Goal: Task Accomplishment & Management: Manage account settings

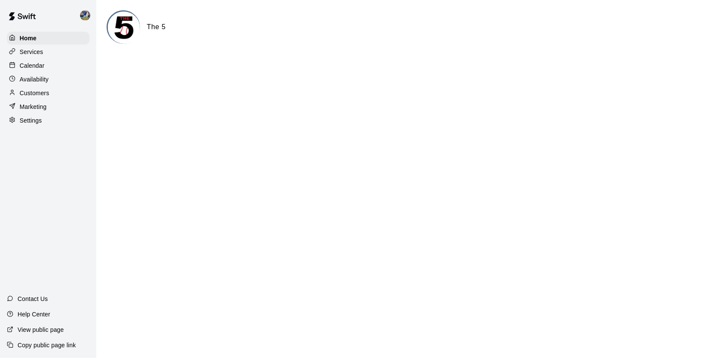
click at [70, 60] on div "Calendar" at bounding box center [48, 65] width 83 height 13
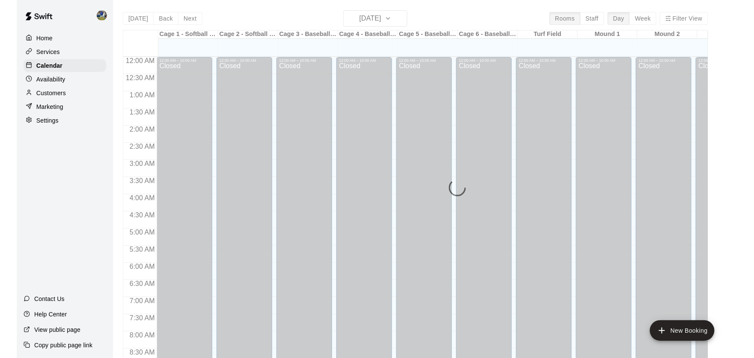
scroll to position [486, 0]
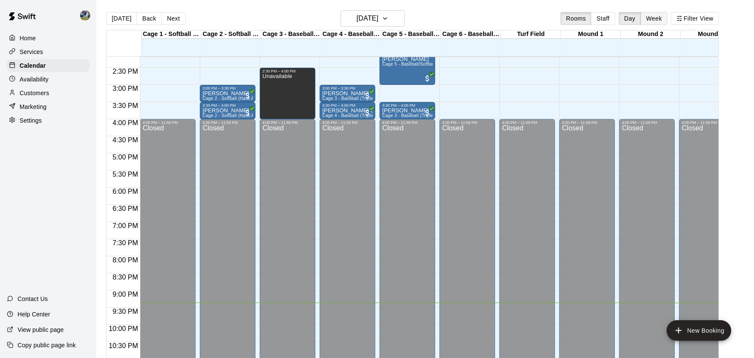
click at [660, 19] on button "Week" at bounding box center [654, 18] width 27 height 13
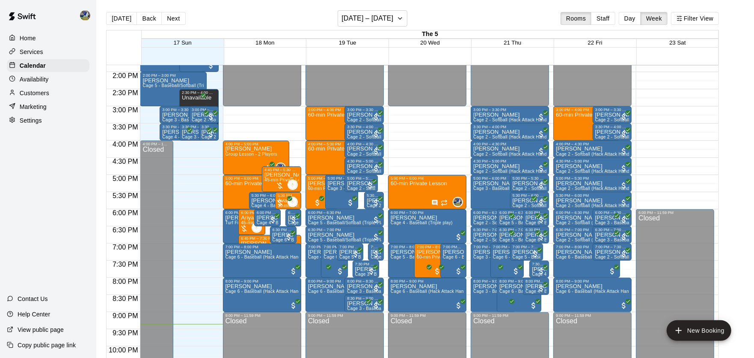
scroll to position [447, 0]
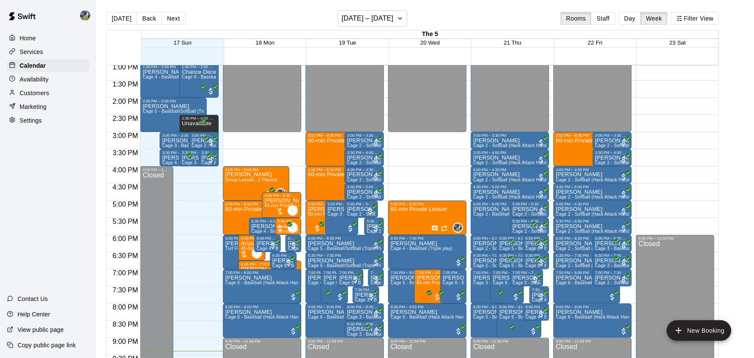
click at [63, 78] on div "Availability" at bounding box center [48, 79] width 83 height 13
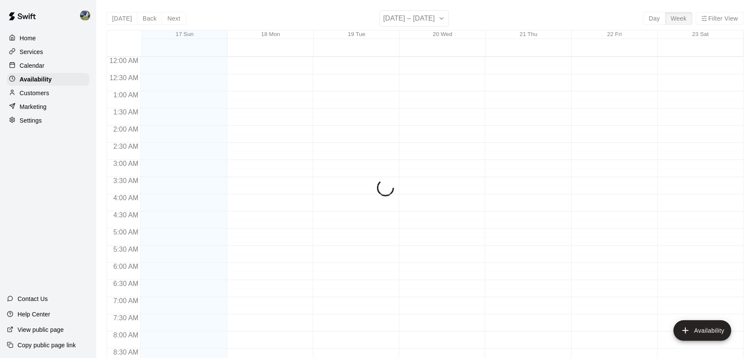
scroll to position [512, 0]
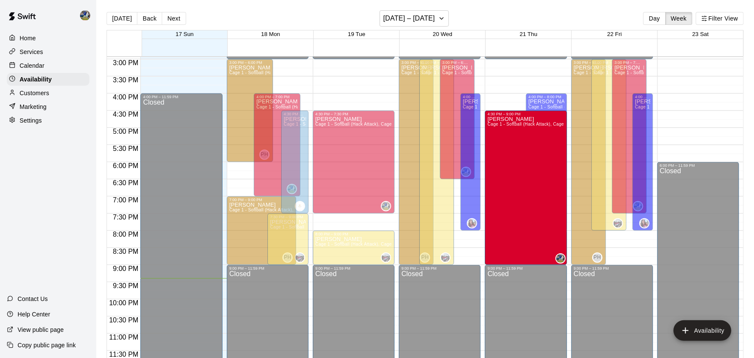
drag, startPoint x: 501, startPoint y: 129, endPoint x: 500, endPoint y: 183, distance: 53.5
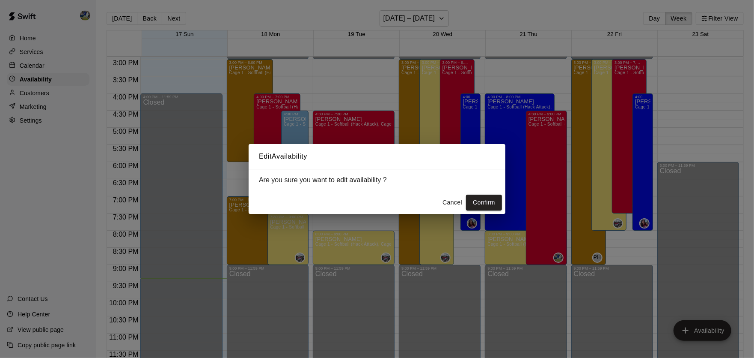
click at [486, 212] on div "Cancel Confirm" at bounding box center [377, 202] width 257 height 23
click at [490, 209] on button "Confirm" at bounding box center [484, 202] width 36 height 16
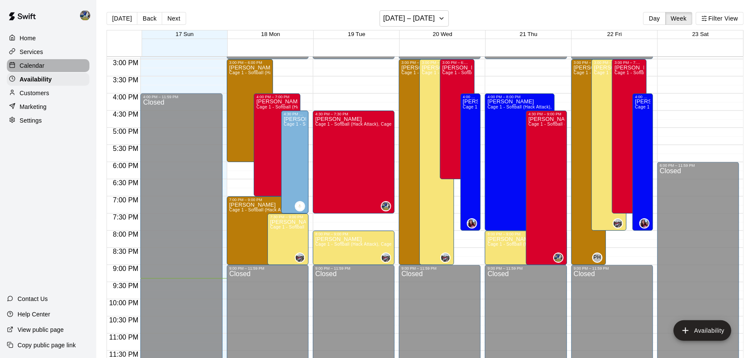
click at [22, 68] on p "Calendar" at bounding box center [32, 65] width 25 height 9
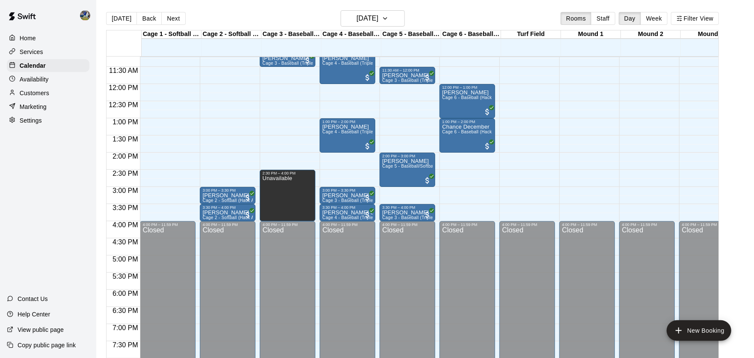
scroll to position [321, 0]
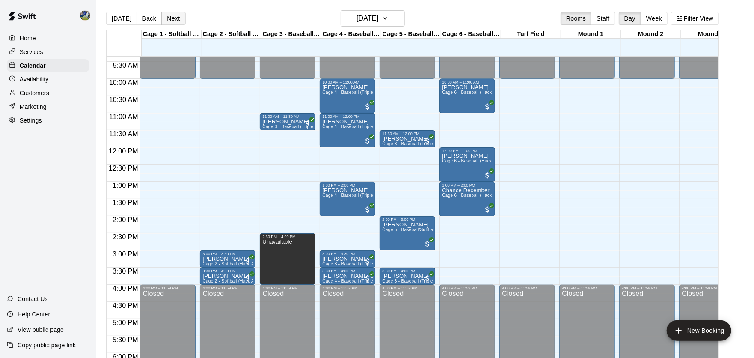
click at [174, 24] on button "Next" at bounding box center [173, 18] width 24 height 13
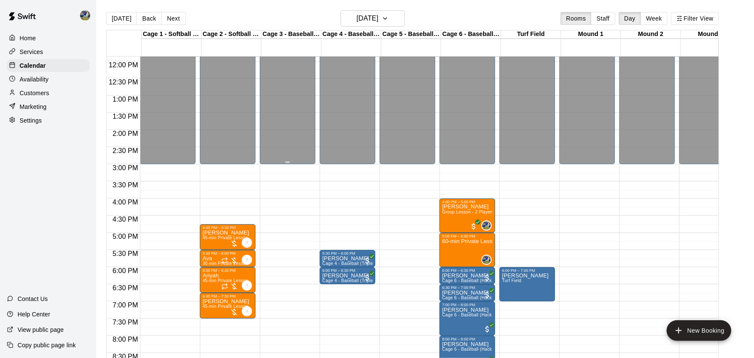
scroll to position [407, 0]
click at [652, 15] on button "Week" at bounding box center [654, 18] width 27 height 13
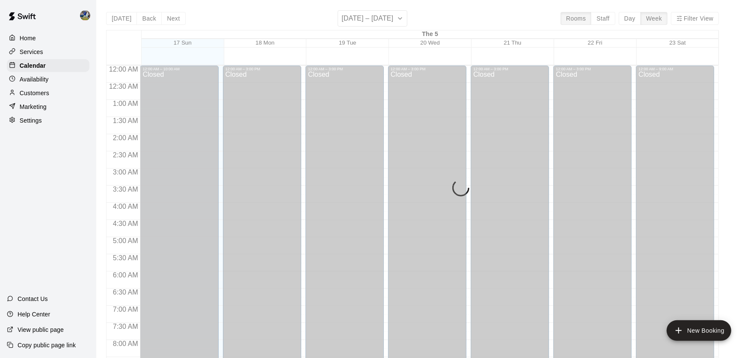
scroll to position [520, 0]
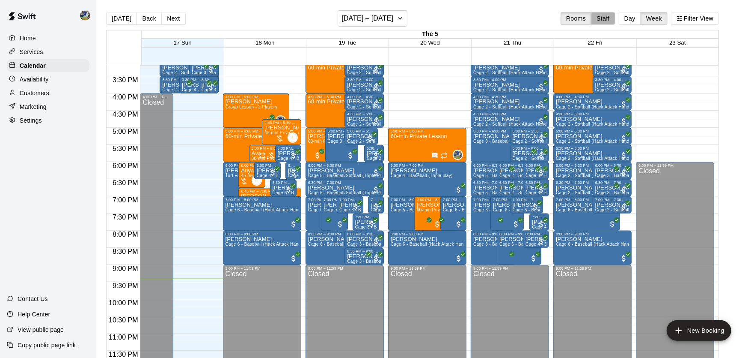
click at [602, 17] on button "Staff" at bounding box center [603, 18] width 24 height 13
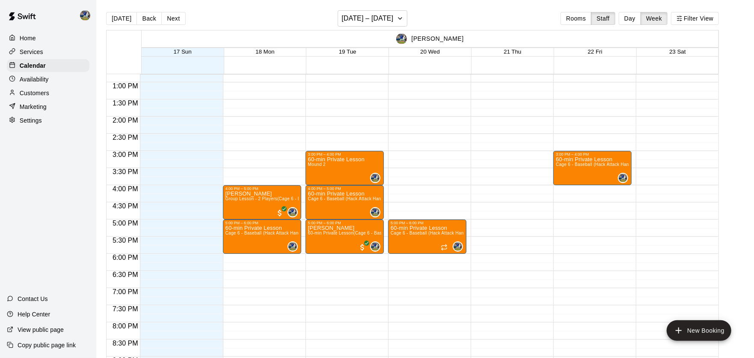
scroll to position [437, 0]
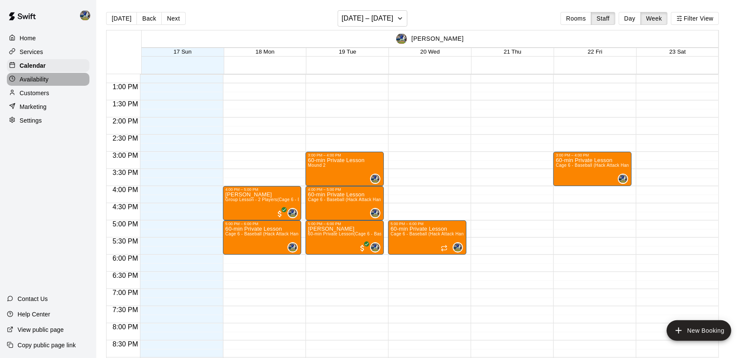
click at [61, 77] on div "Availability" at bounding box center [48, 79] width 83 height 13
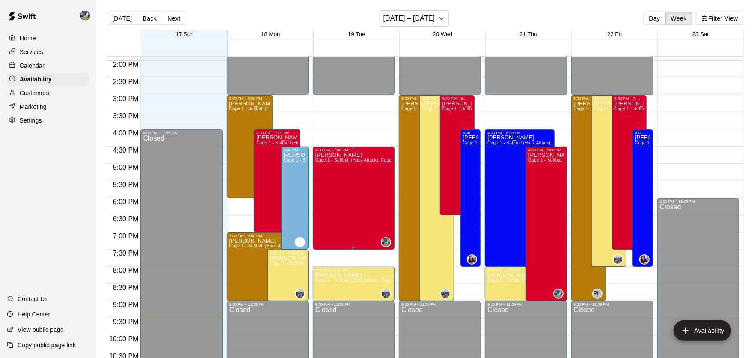
scroll to position [473, 0]
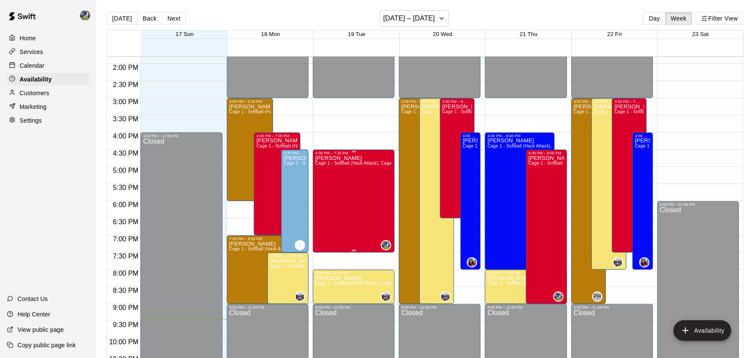
click at [370, 211] on div "[PERSON_NAME] Cage 1 - Softball (Hack Attack), Cage 2 - Softball (Triple Play),…" at bounding box center [354, 334] width 77 height 358
click at [323, 160] on icon "edit" at bounding box center [325, 164] width 10 height 10
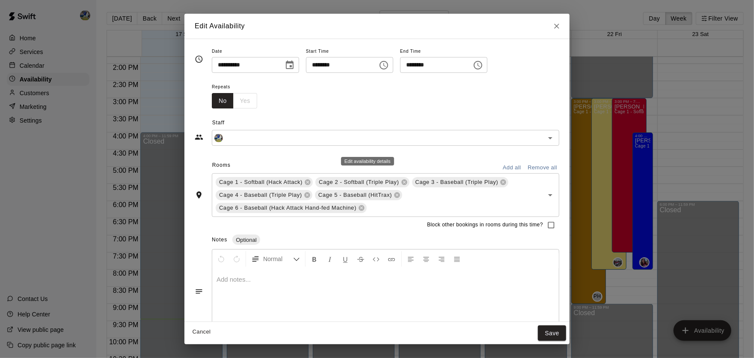
type input "**********"
click at [425, 63] on input "********" at bounding box center [433, 65] width 66 height 16
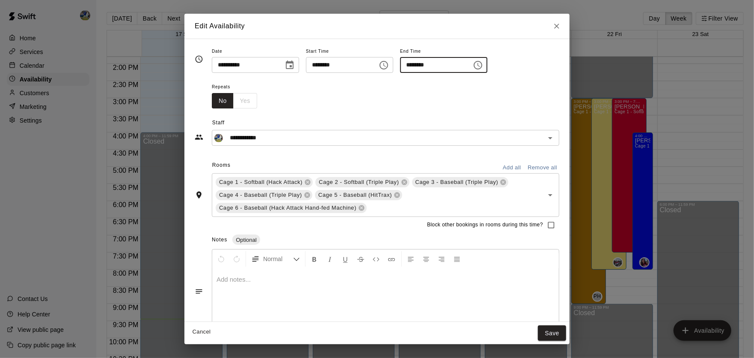
type input "********"
click at [555, 333] on button "Save" at bounding box center [552, 333] width 28 height 16
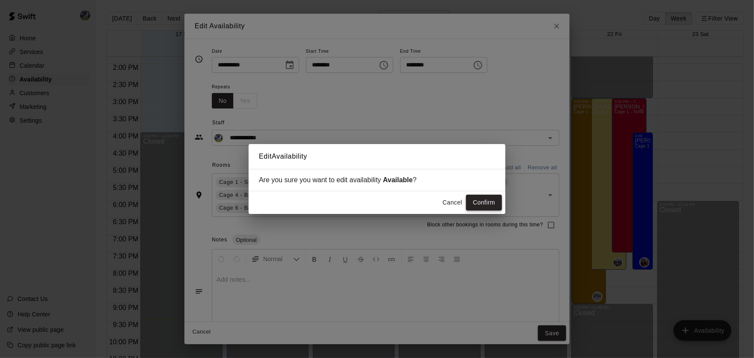
click at [485, 206] on button "Confirm" at bounding box center [484, 202] width 36 height 16
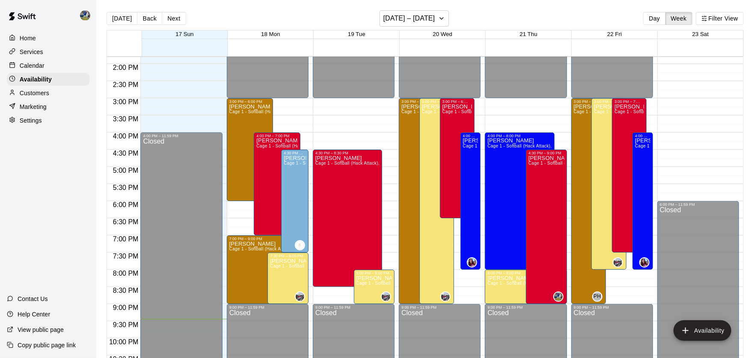
click at [64, 66] on div "Calendar" at bounding box center [48, 65] width 83 height 13
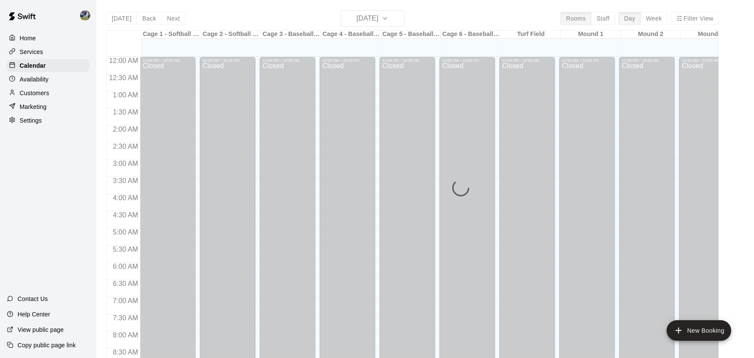
scroll to position [486, 0]
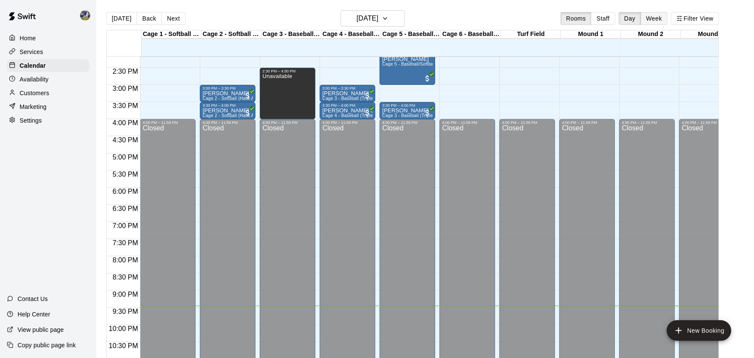
click at [653, 21] on button "Week" at bounding box center [654, 18] width 27 height 13
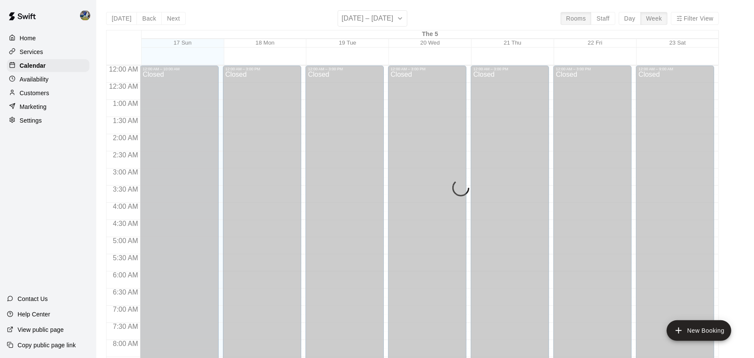
scroll to position [520, 0]
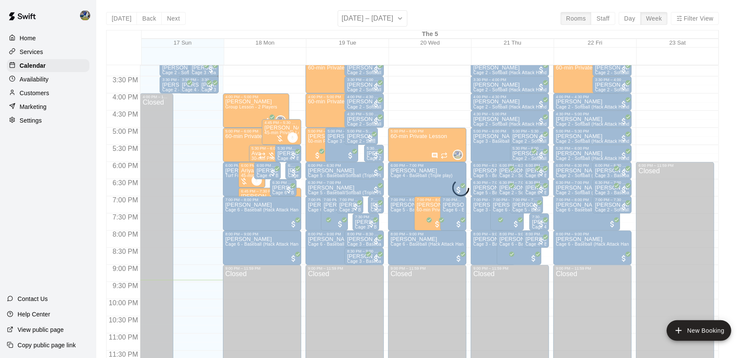
click at [607, 13] on div "[DATE] Back Next [DATE] – [DATE] Rooms Staff Day Week Filter View The 5 17 Sun …" at bounding box center [412, 189] width 613 height 358
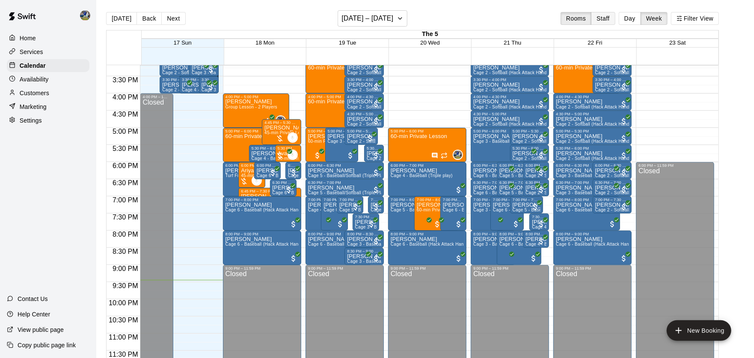
click at [602, 15] on button "Staff" at bounding box center [603, 18] width 24 height 13
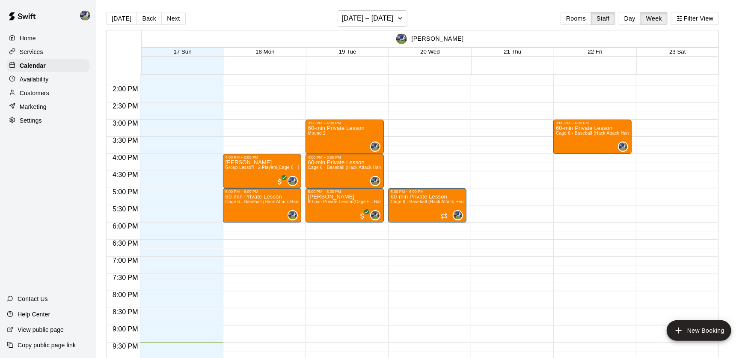
scroll to position [468, 0]
click at [64, 75] on div "Availability" at bounding box center [48, 79] width 83 height 13
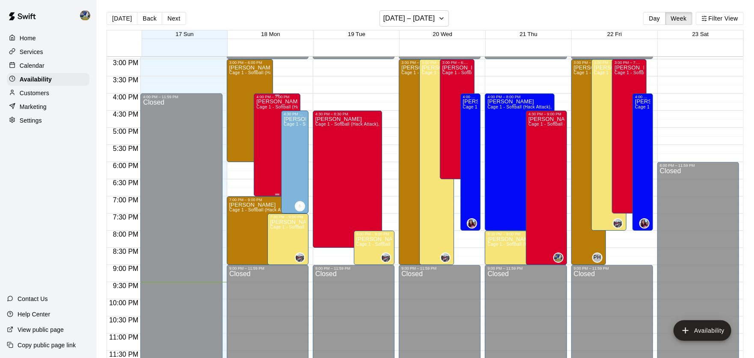
scroll to position [500, 0]
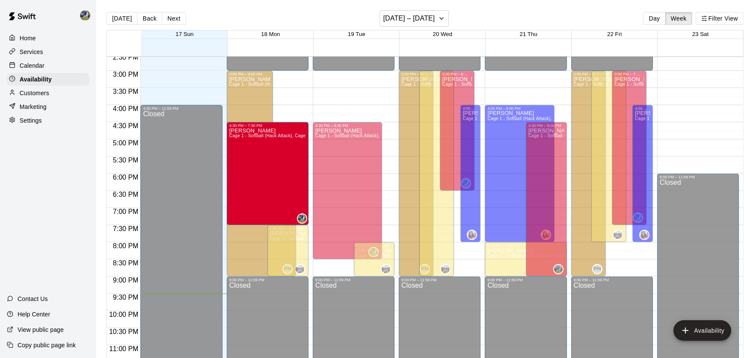
drag, startPoint x: 259, startPoint y: 155, endPoint x: 259, endPoint y: 176, distance: 20.6
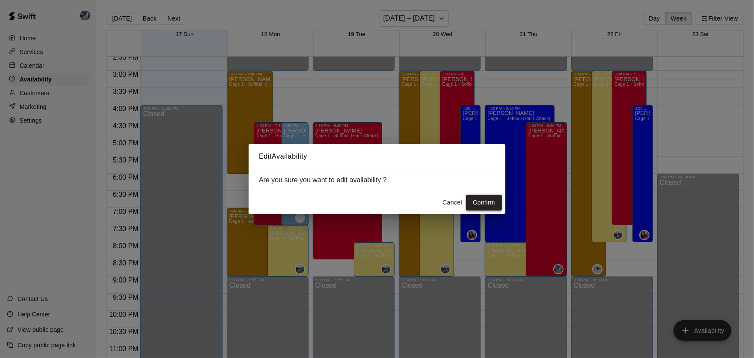
click at [486, 207] on button "Confirm" at bounding box center [484, 202] width 36 height 16
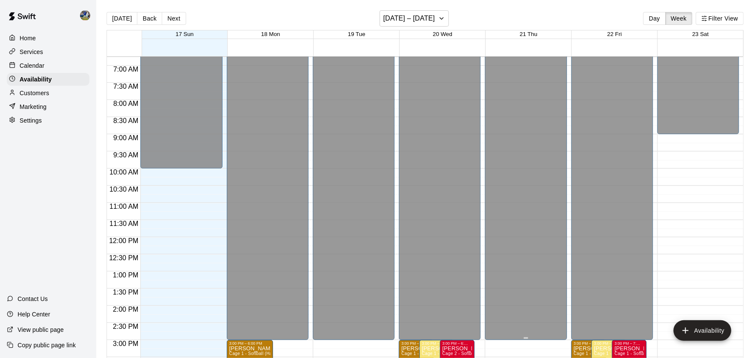
scroll to position [234, 0]
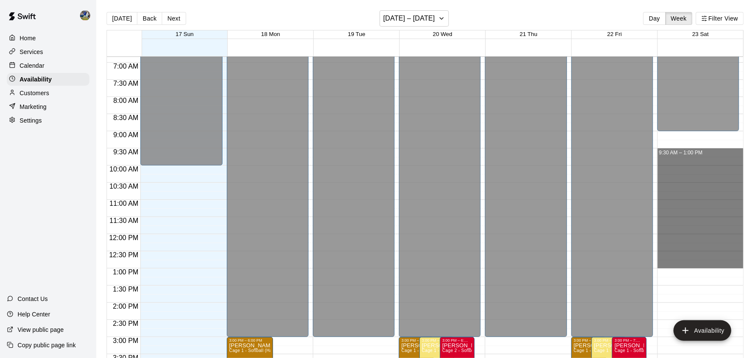
drag, startPoint x: 695, startPoint y: 151, endPoint x: 690, endPoint y: 261, distance: 110.6
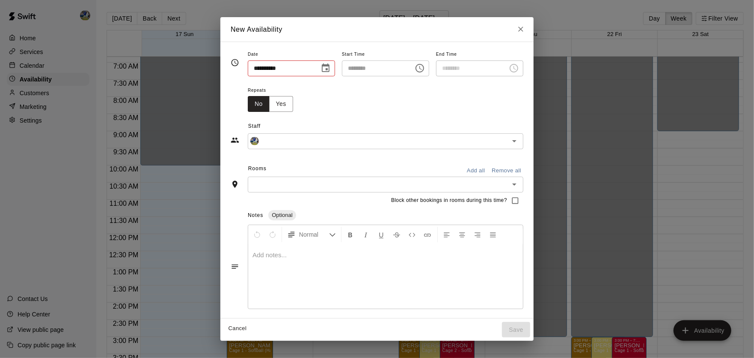
type input "**********"
type input "********"
click at [486, 179] on input "text" at bounding box center [378, 184] width 256 height 11
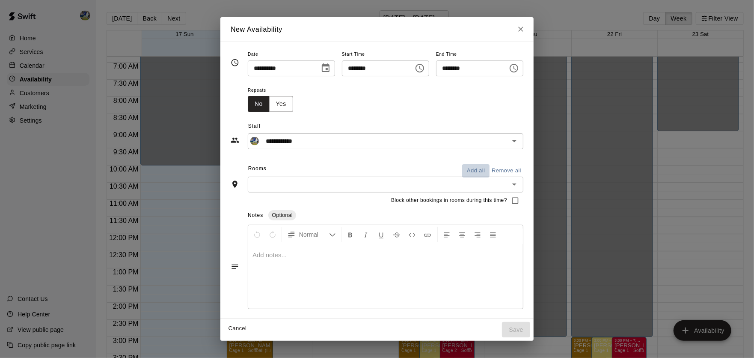
click at [483, 172] on button "Add all" at bounding box center [475, 170] width 27 height 13
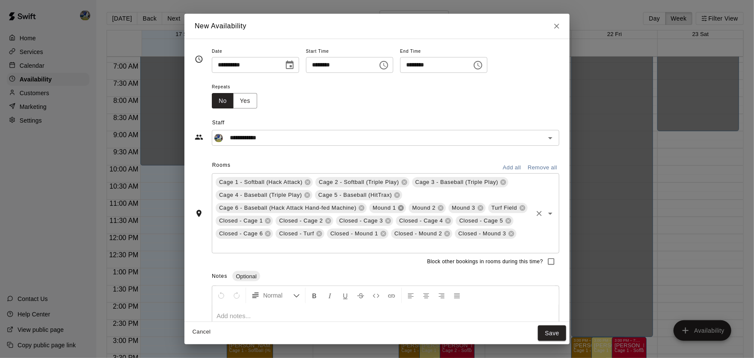
click at [405, 207] on icon at bounding box center [401, 207] width 7 height 7
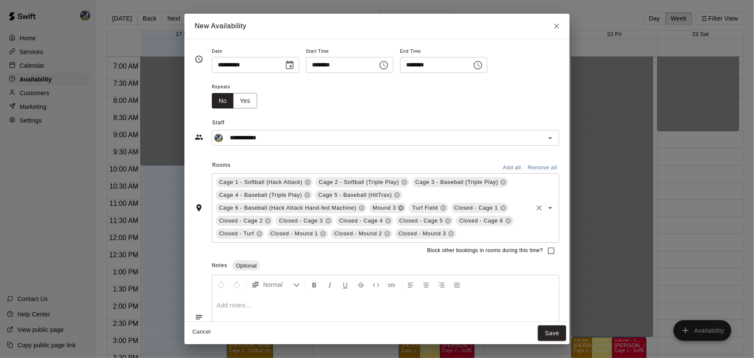
click at [405, 207] on icon at bounding box center [401, 207] width 7 height 7
click at [404, 207] on icon at bounding box center [402, 208] width 6 height 6
click at [423, 207] on icon at bounding box center [422, 208] width 6 height 6
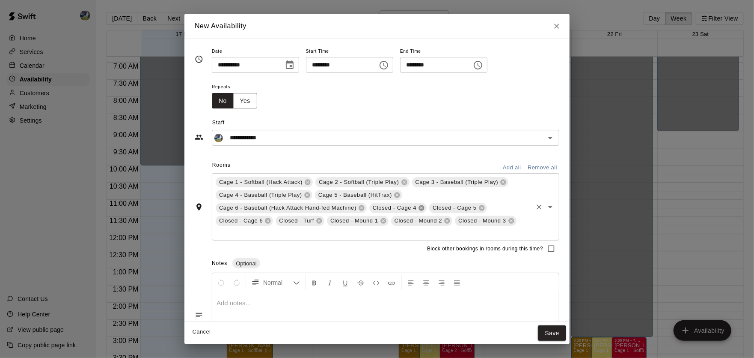
click at [423, 207] on icon at bounding box center [422, 208] width 6 height 6
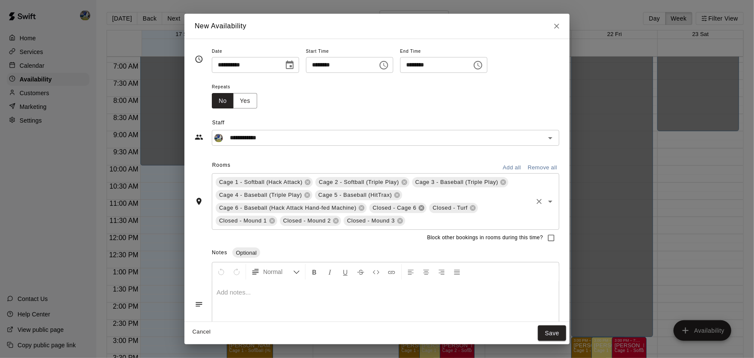
click at [423, 207] on icon at bounding box center [422, 208] width 6 height 6
click at [417, 207] on icon at bounding box center [413, 207] width 7 height 7
click at [429, 207] on icon at bounding box center [426, 208] width 6 height 6
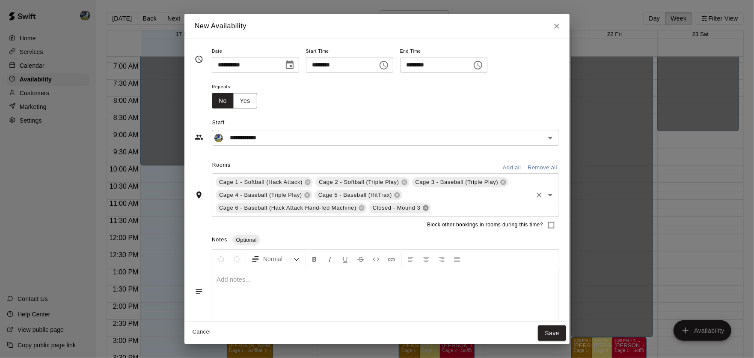
click at [429, 207] on icon at bounding box center [426, 208] width 6 height 6
click at [557, 337] on button "Save" at bounding box center [552, 333] width 28 height 16
